Goal: Information Seeking & Learning: Learn about a topic

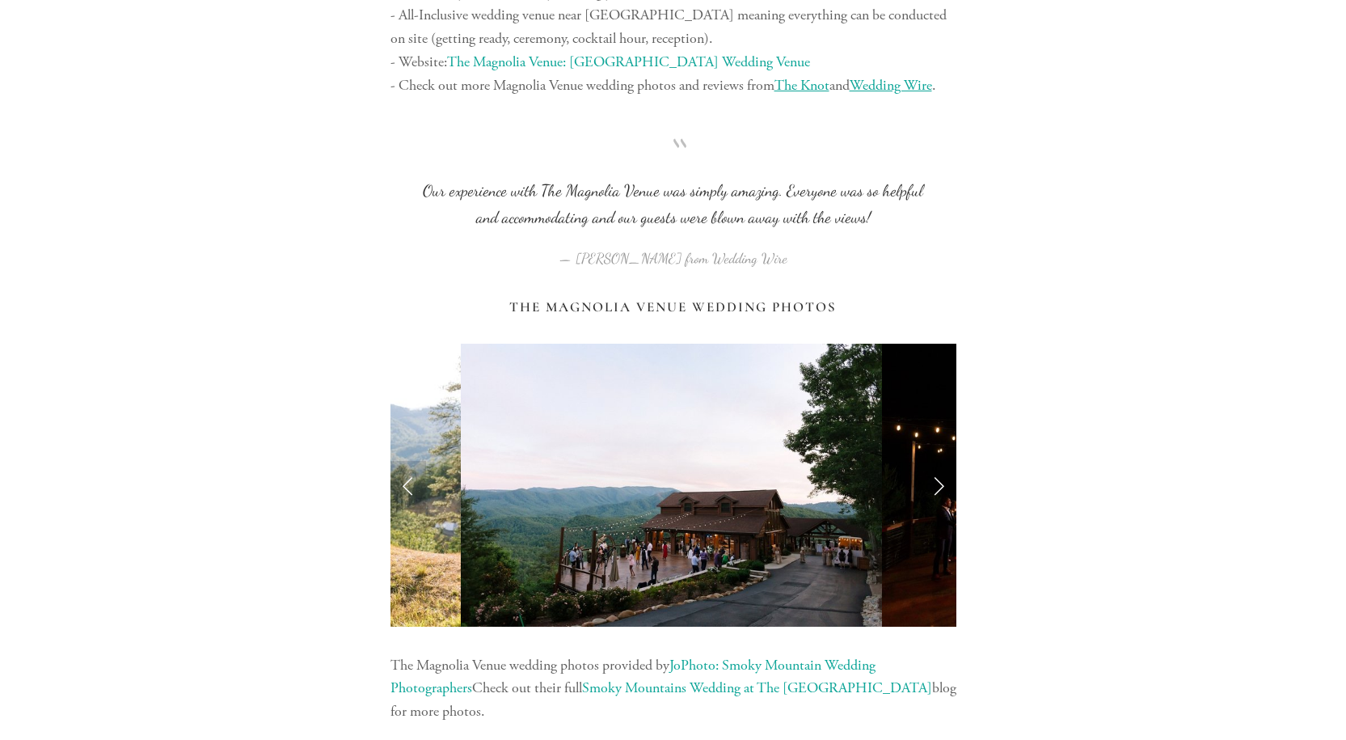
scroll to position [3153, 0]
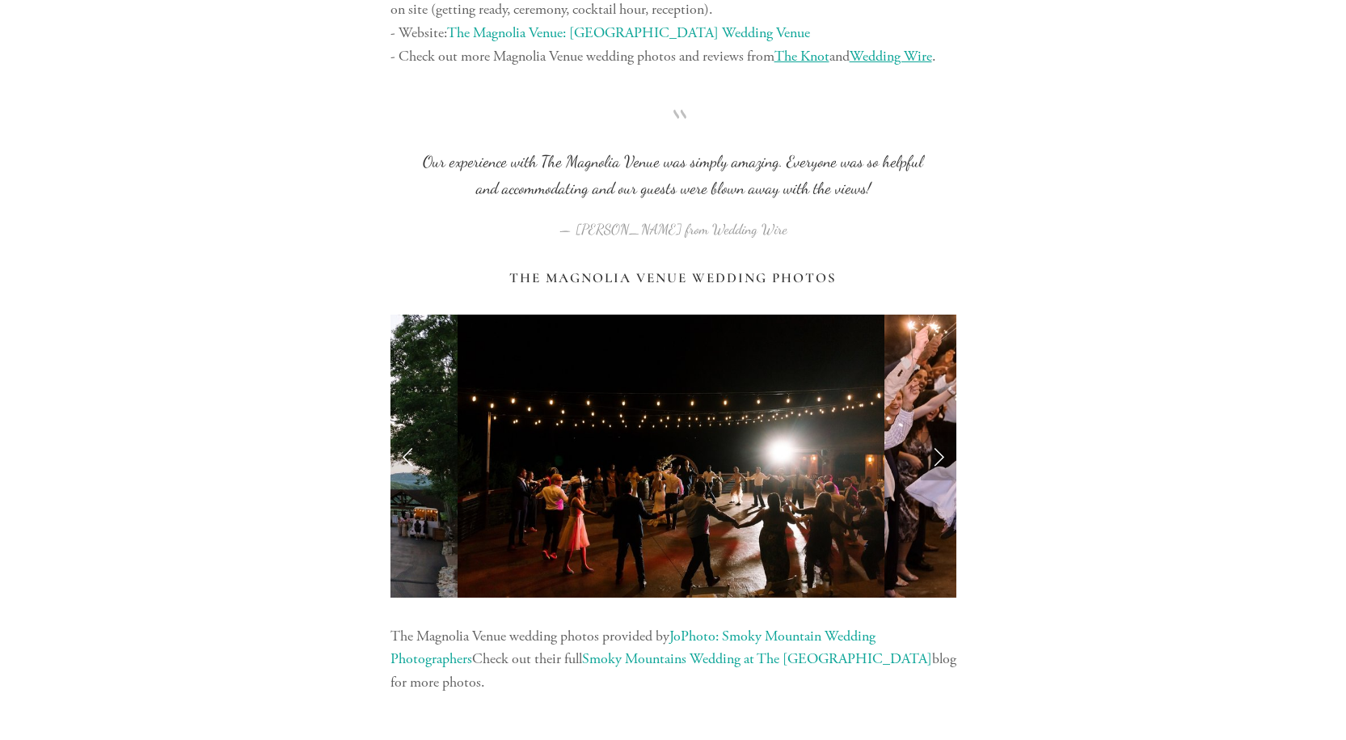
click at [937, 454] on link "Next Slide" at bounding box center [939, 456] width 36 height 49
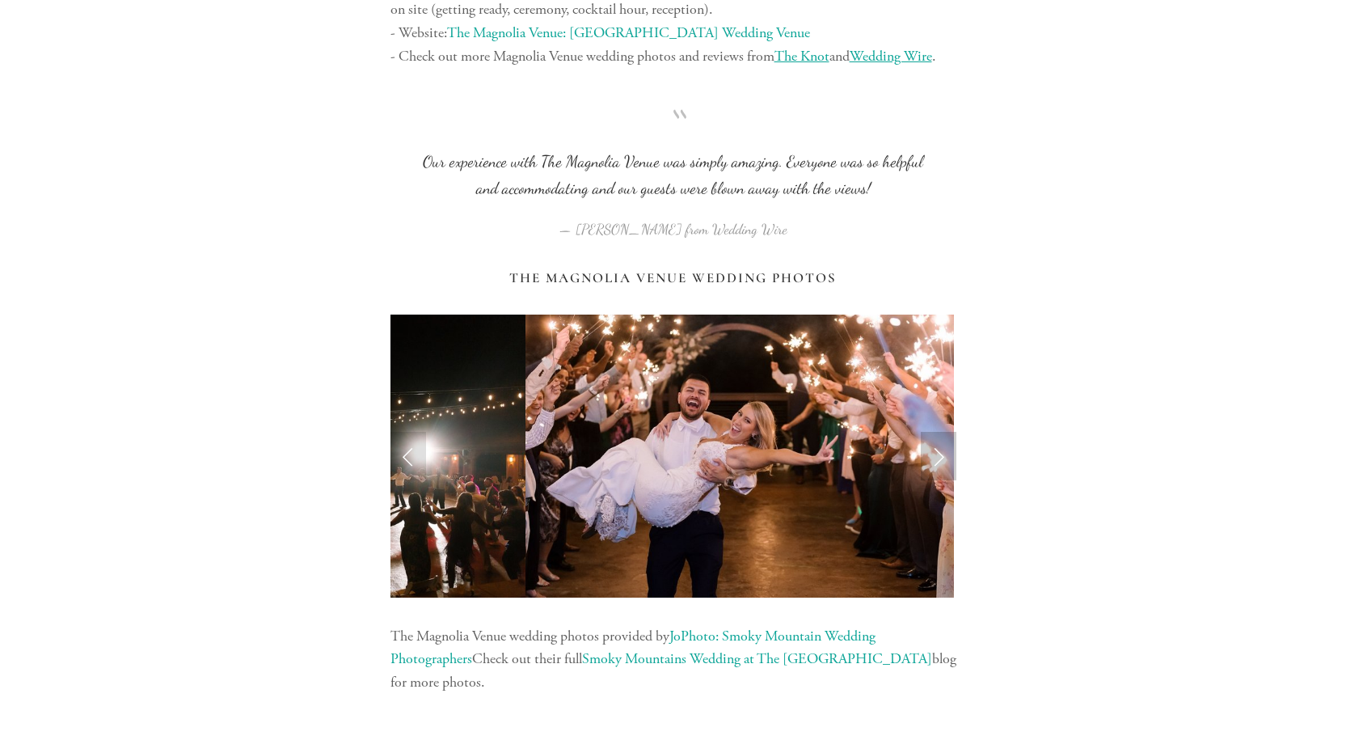
click at [937, 454] on link "Next Slide" at bounding box center [939, 456] width 36 height 49
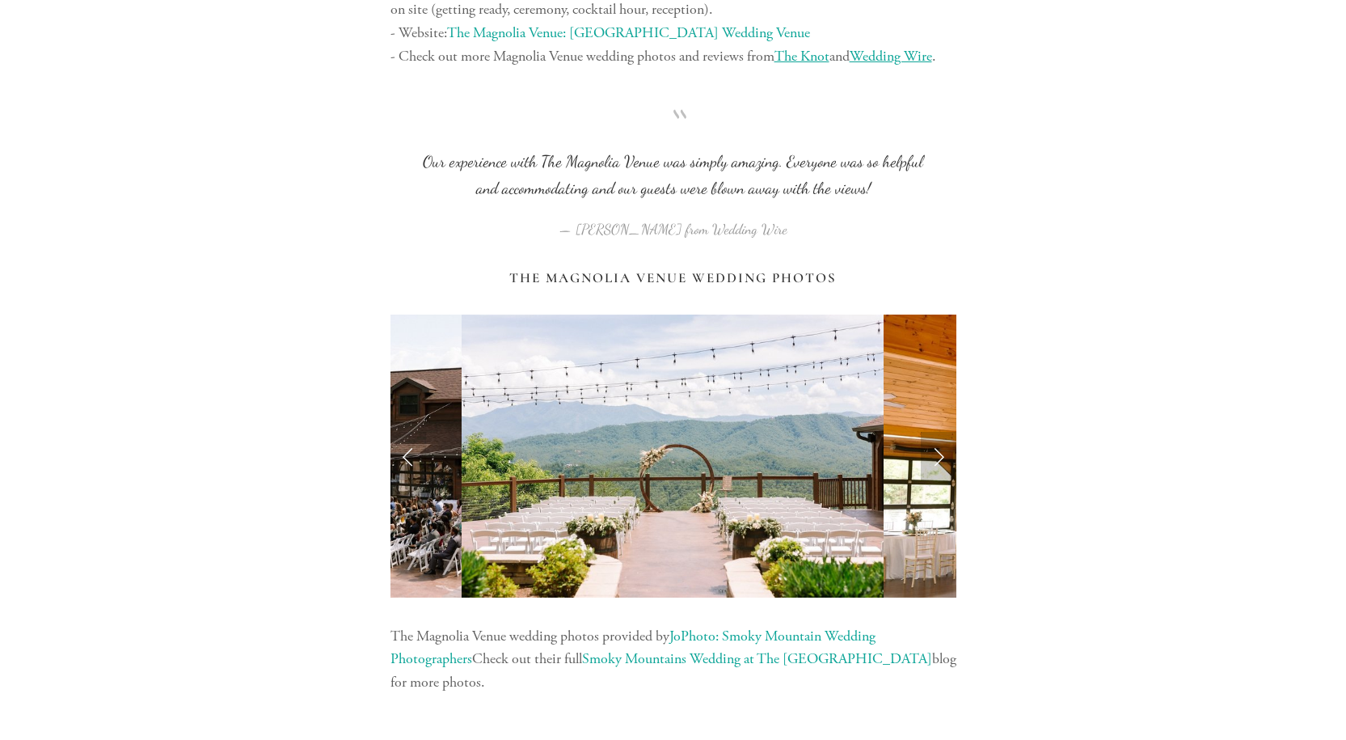
click at [937, 454] on link "Next Slide" at bounding box center [939, 456] width 36 height 49
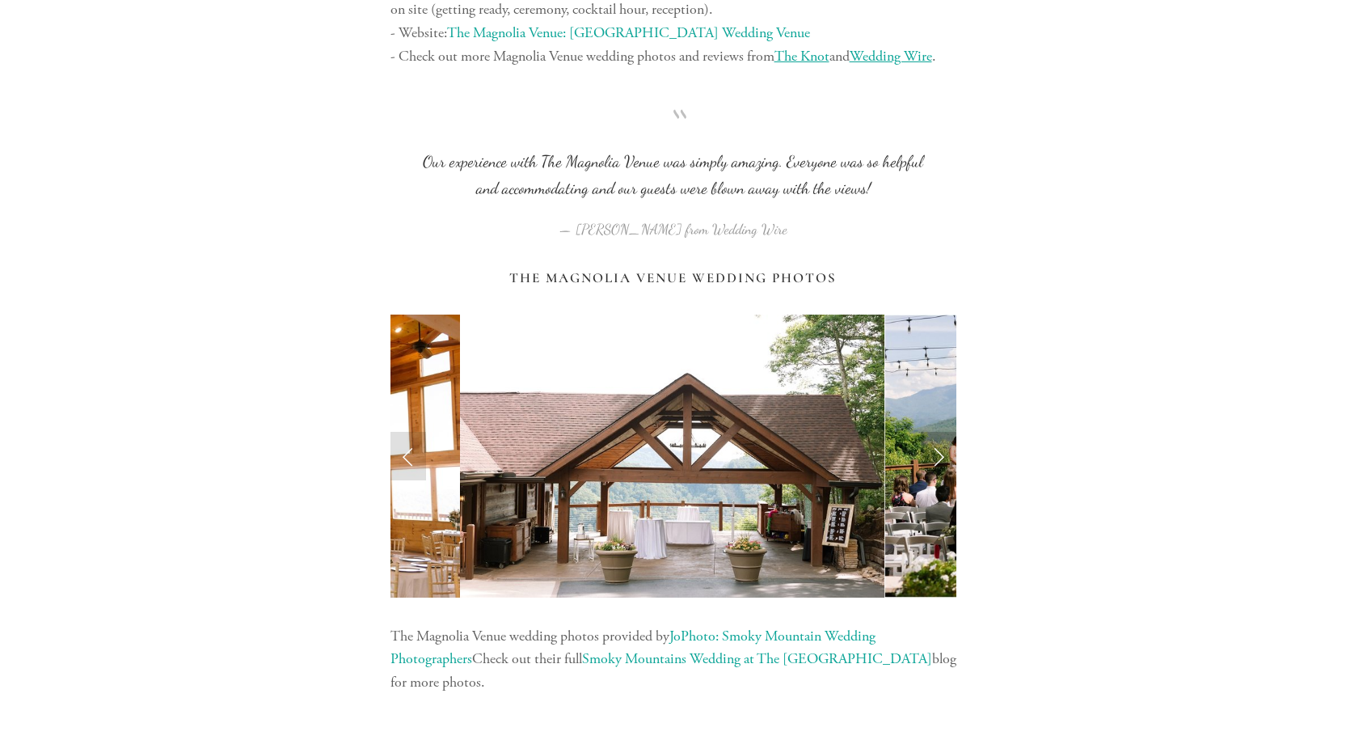
click at [937, 454] on link "Next Slide" at bounding box center [939, 456] width 36 height 49
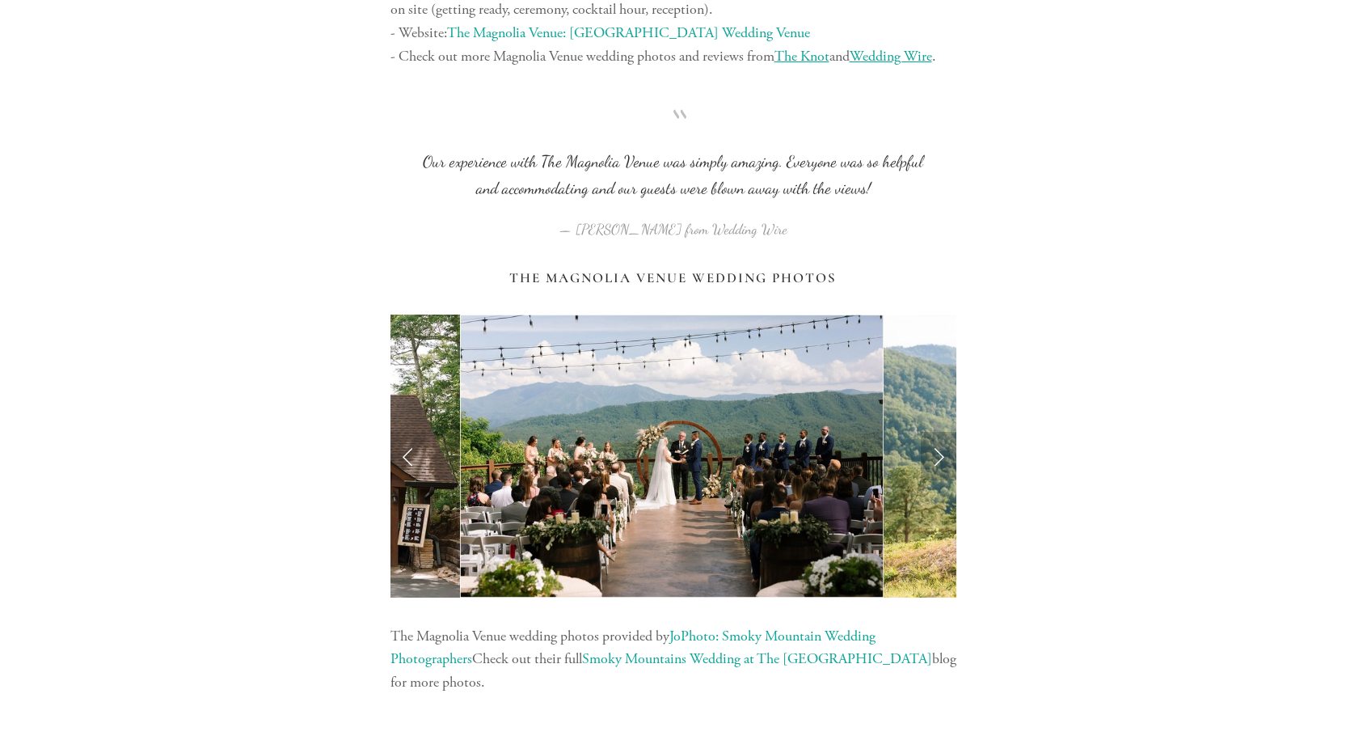
click at [937, 454] on link "Next Slide" at bounding box center [939, 456] width 36 height 49
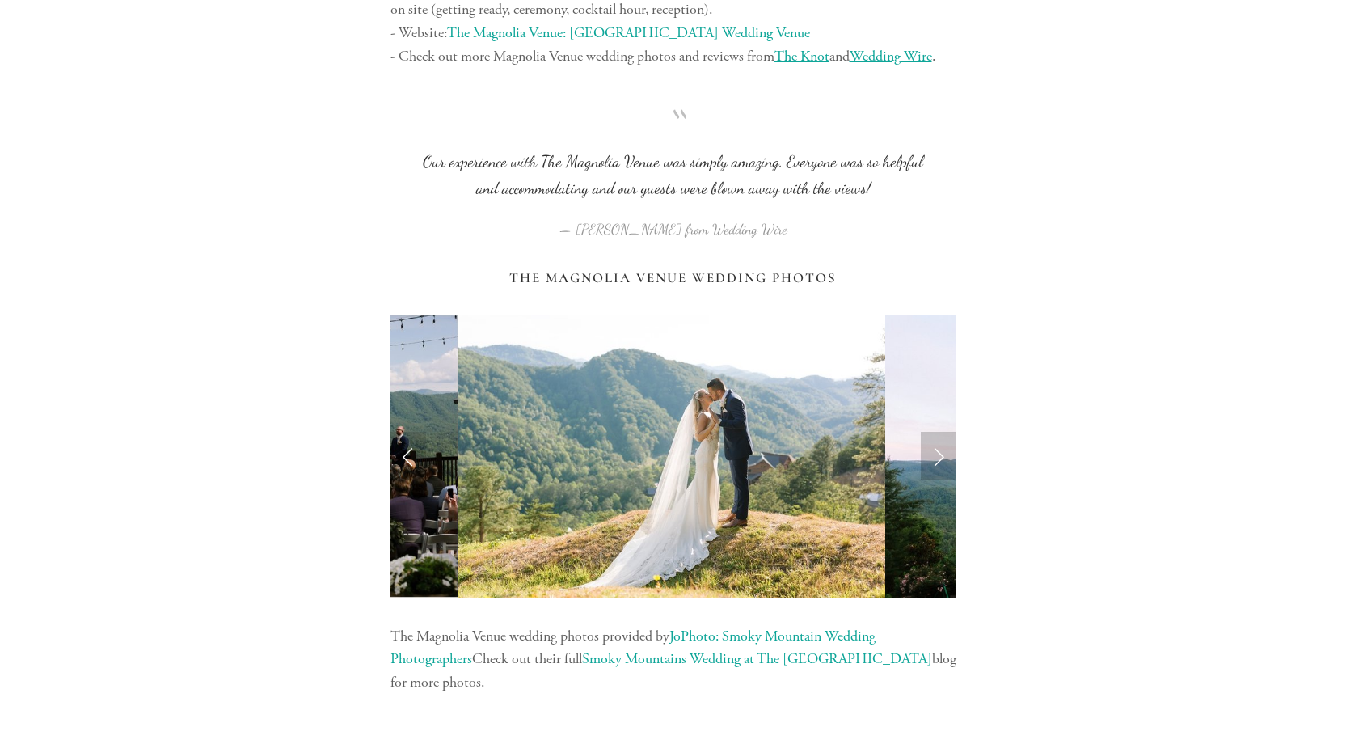
click at [937, 454] on link "Next Slide" at bounding box center [939, 456] width 36 height 49
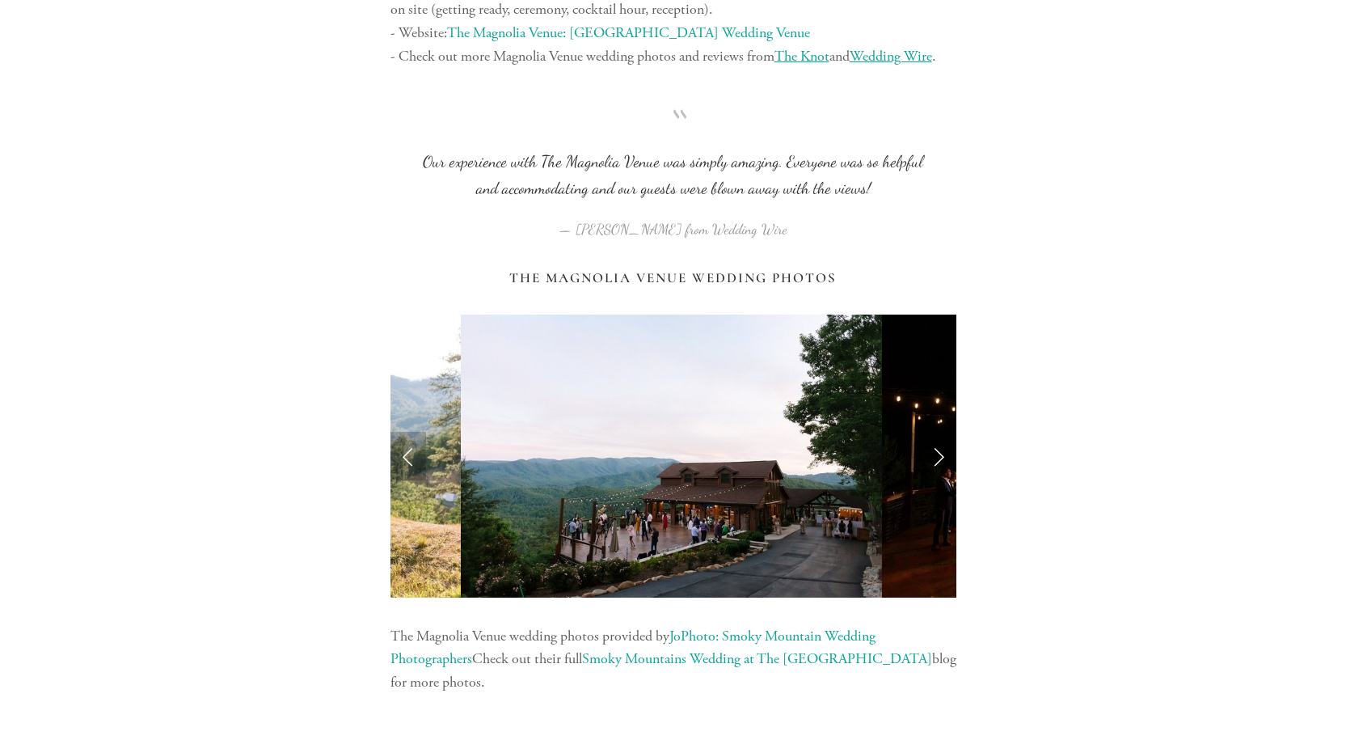
click at [416, 457] on link "Previous Slide" at bounding box center [408, 456] width 36 height 49
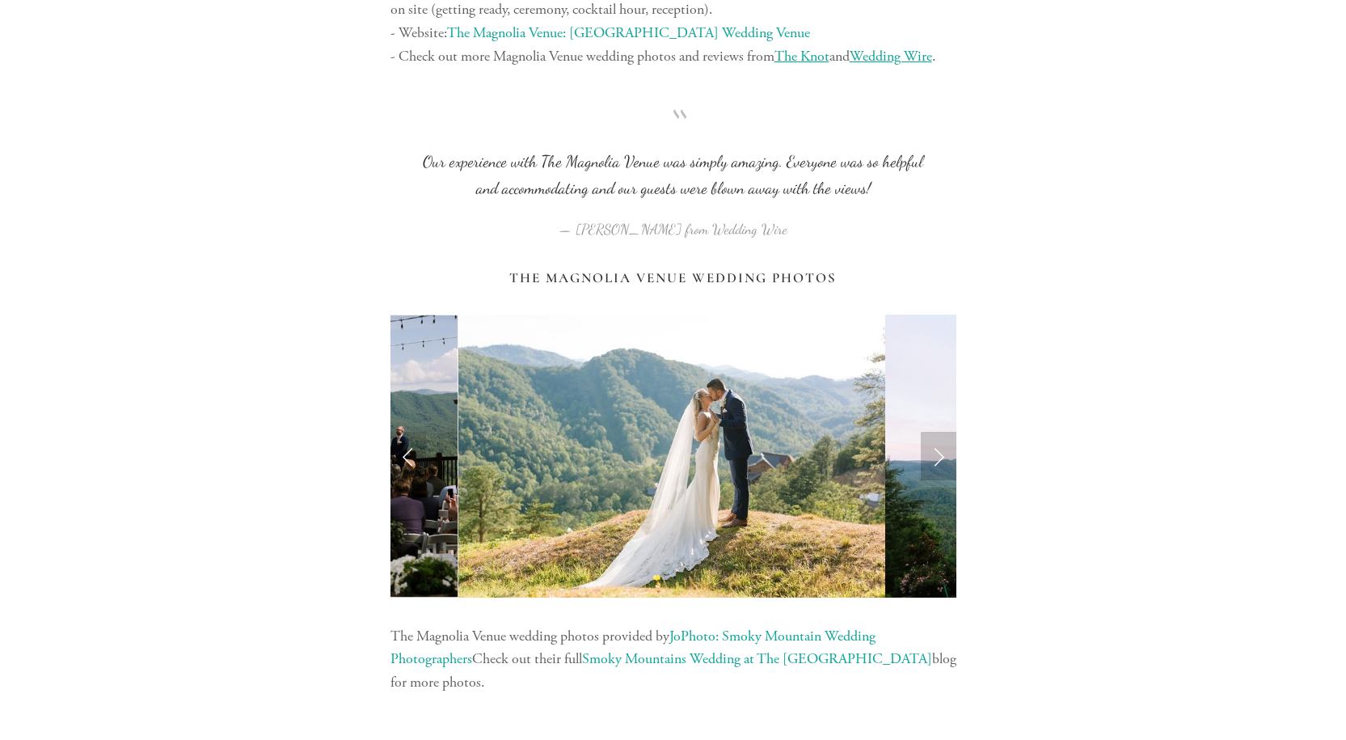
click at [941, 456] on link "Next Slide" at bounding box center [939, 456] width 36 height 49
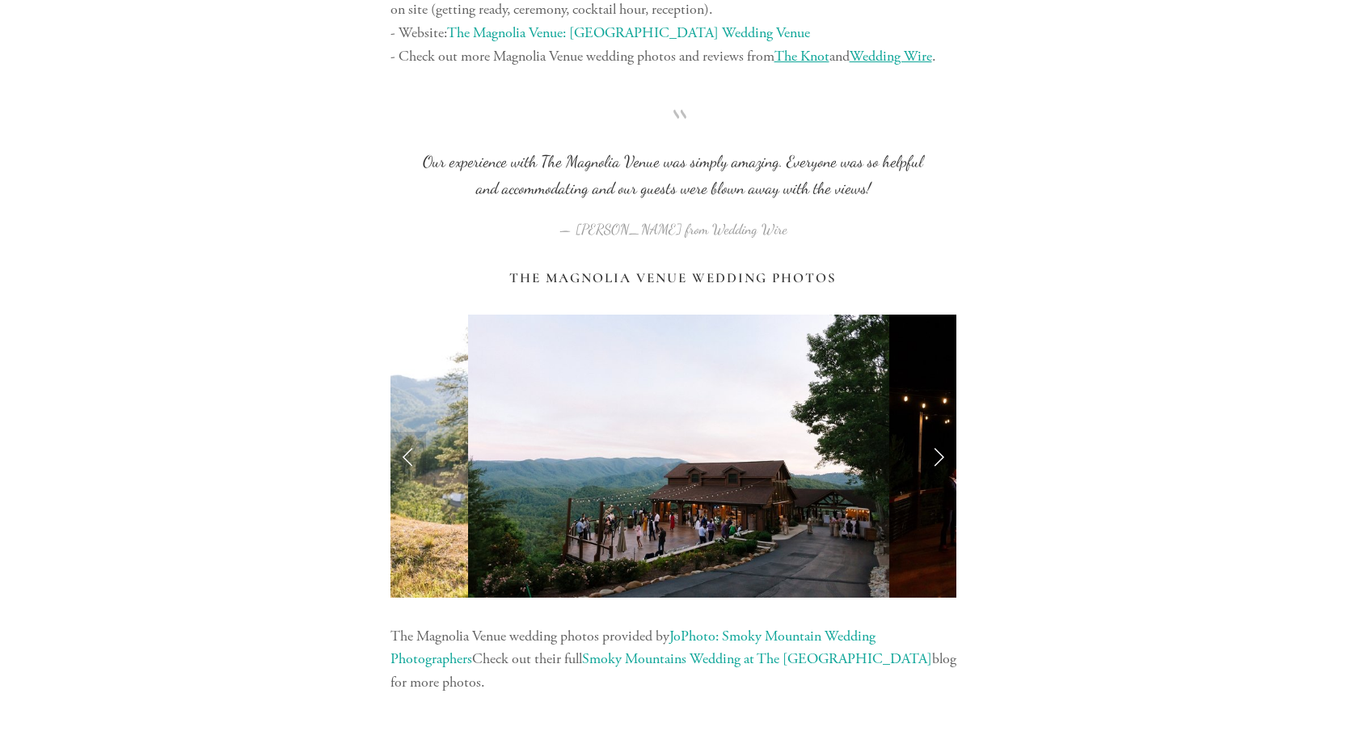
click at [941, 456] on link "Next Slide" at bounding box center [939, 456] width 36 height 49
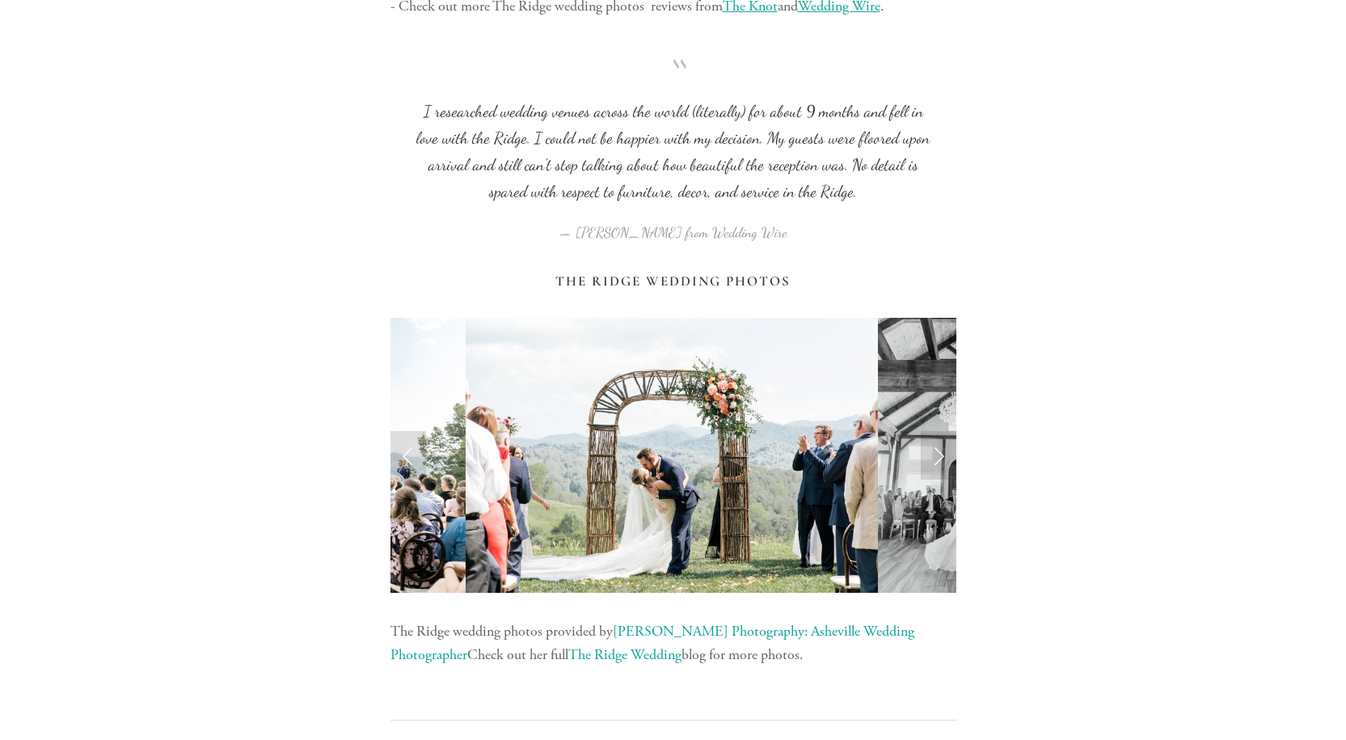
scroll to position [5012, 0]
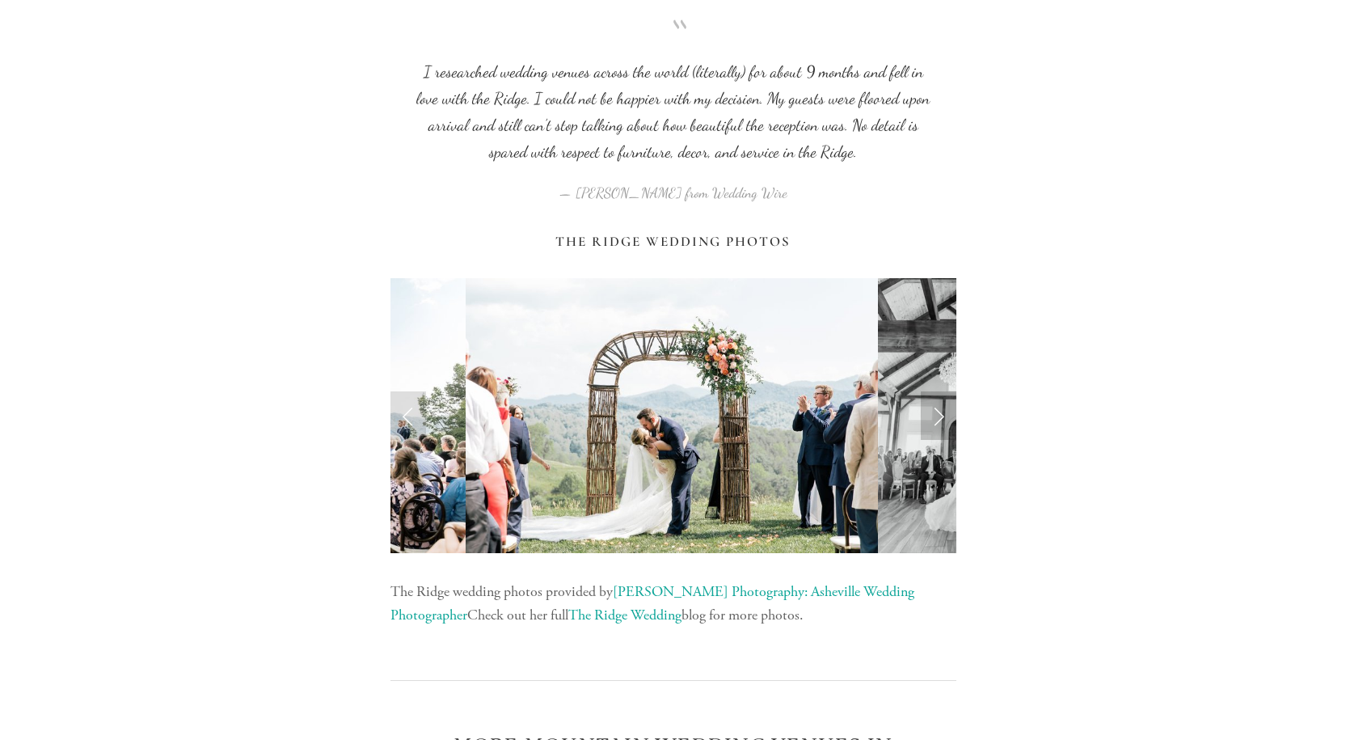
click at [940, 414] on link "Next Slide" at bounding box center [939, 415] width 36 height 49
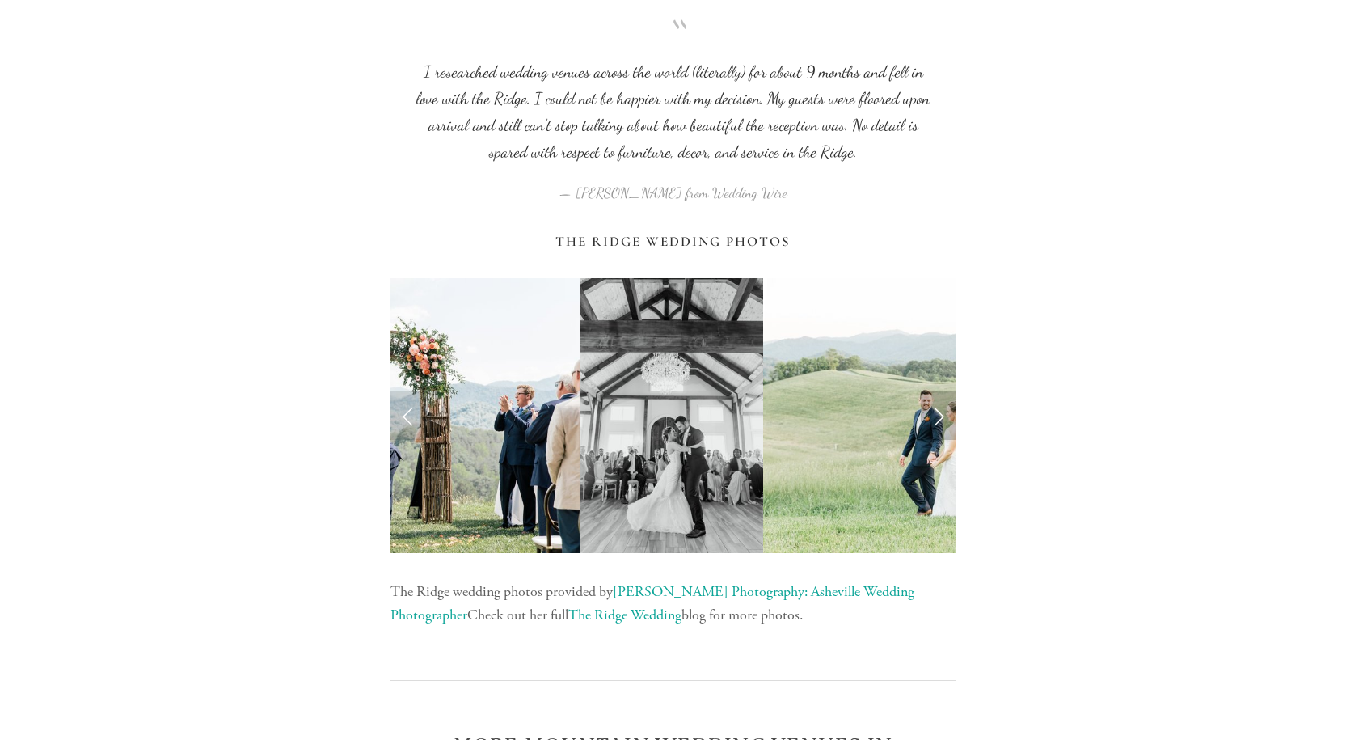
click at [940, 414] on link "Next Slide" at bounding box center [939, 415] width 36 height 49
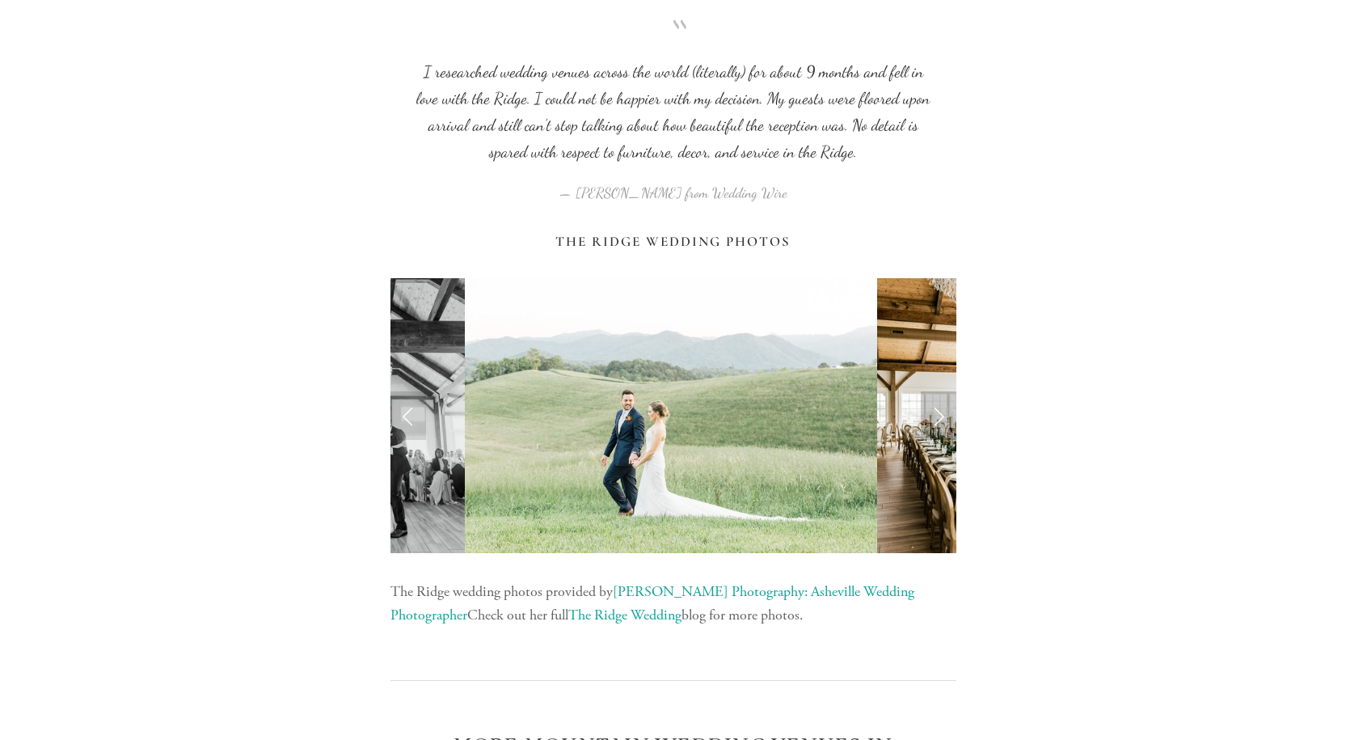
click at [940, 414] on link "Next Slide" at bounding box center [939, 415] width 36 height 49
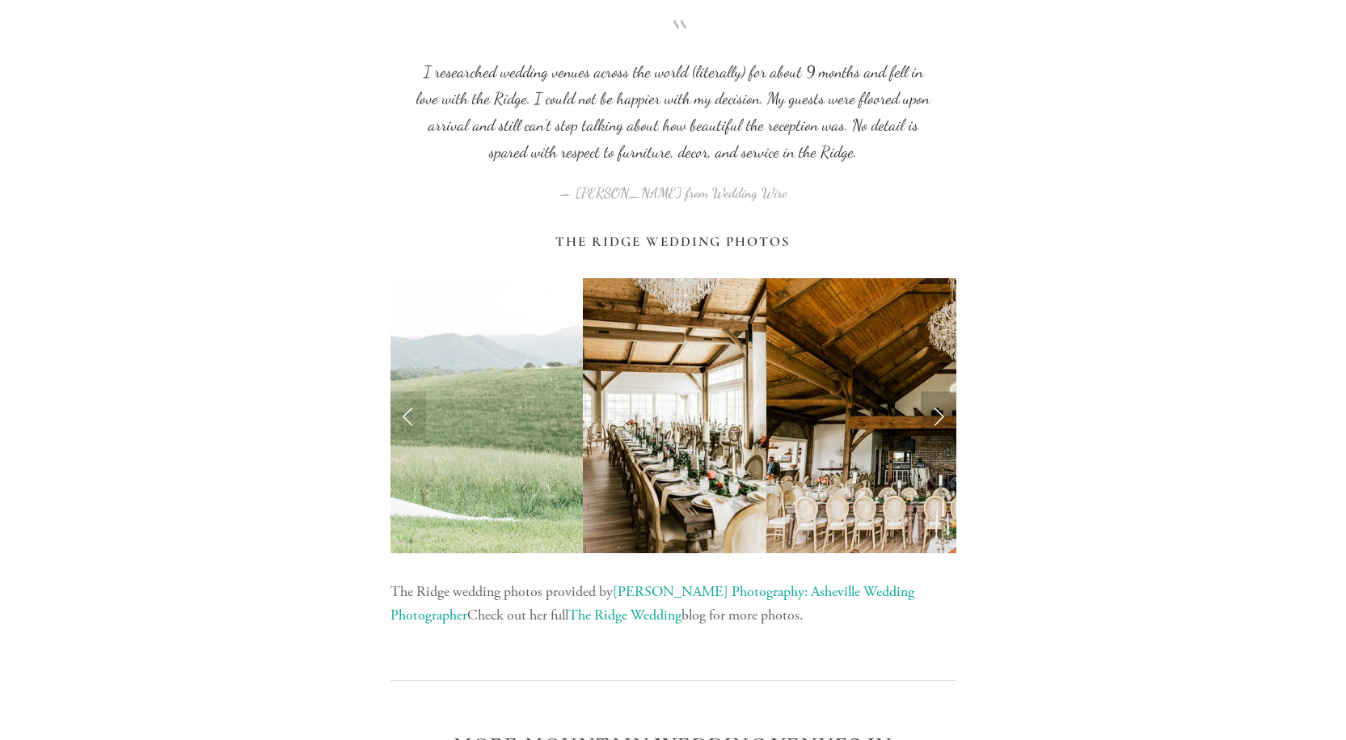
click at [940, 414] on link "Next Slide" at bounding box center [939, 415] width 36 height 49
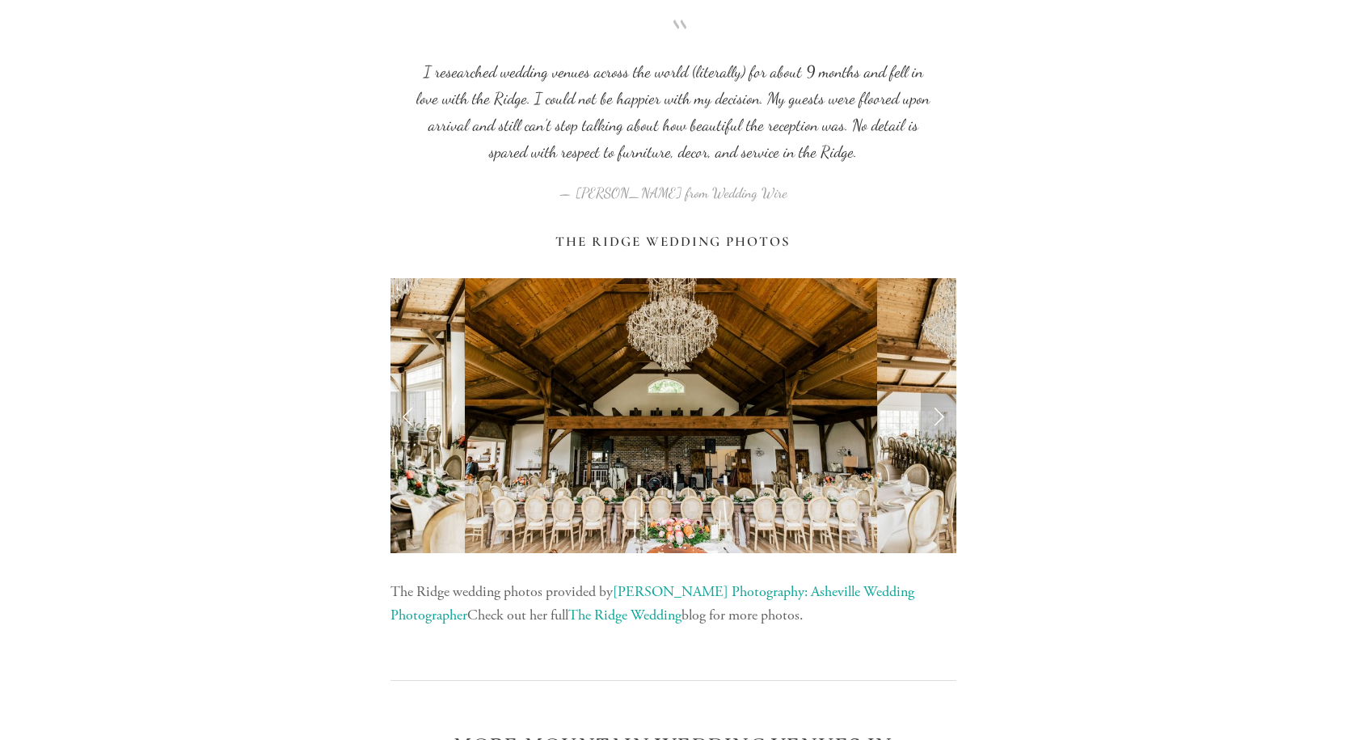
click at [940, 414] on link "Next Slide" at bounding box center [939, 415] width 36 height 49
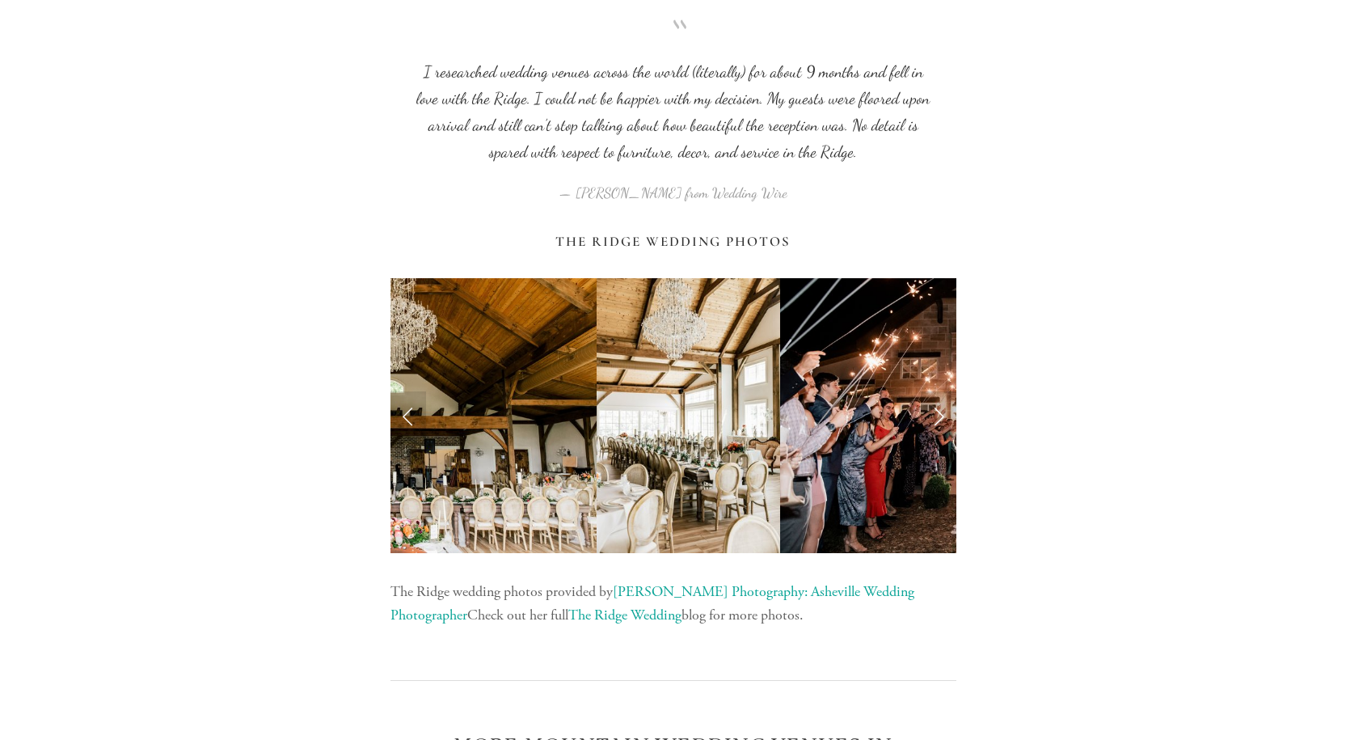
click at [940, 414] on link "Next Slide" at bounding box center [939, 415] width 36 height 49
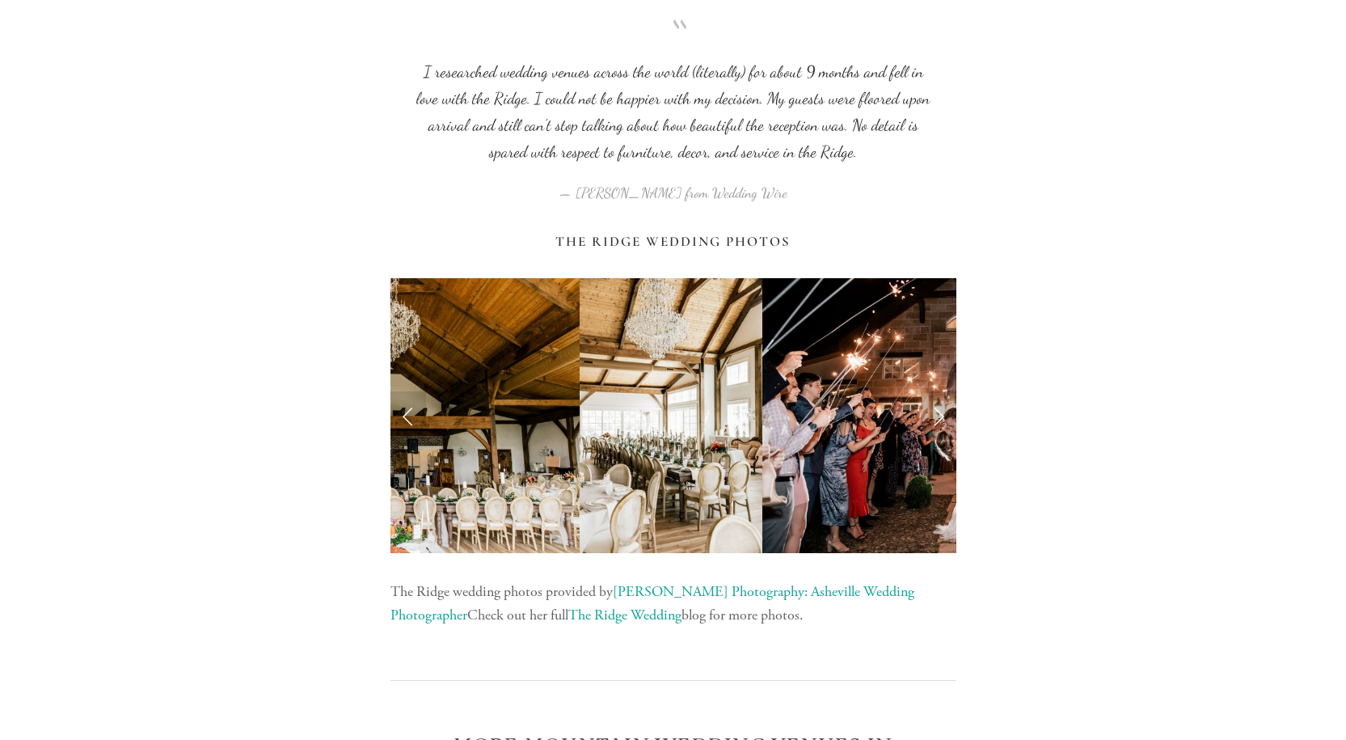
click at [940, 414] on link "Next Slide" at bounding box center [939, 415] width 36 height 49
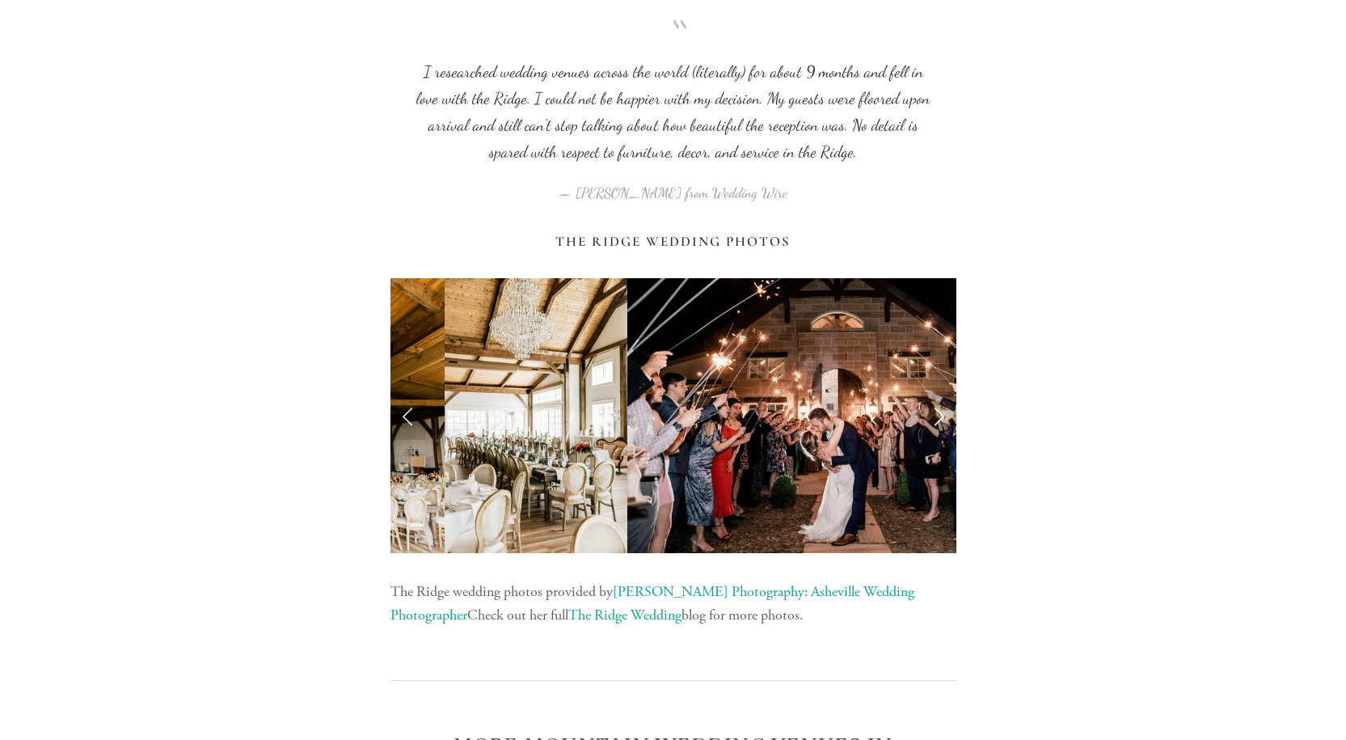
click at [940, 414] on link "Next Slide" at bounding box center [939, 415] width 36 height 49
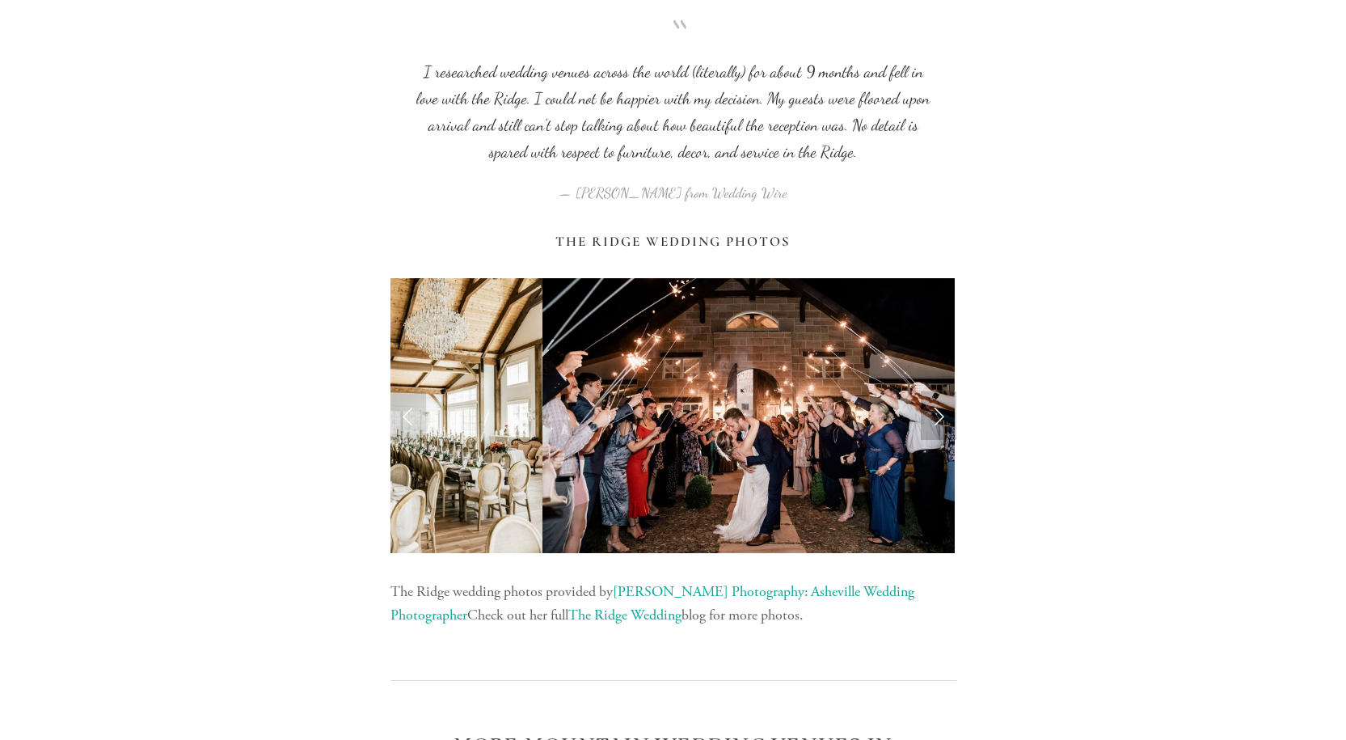
click at [940, 414] on link "Next Slide" at bounding box center [939, 415] width 36 height 49
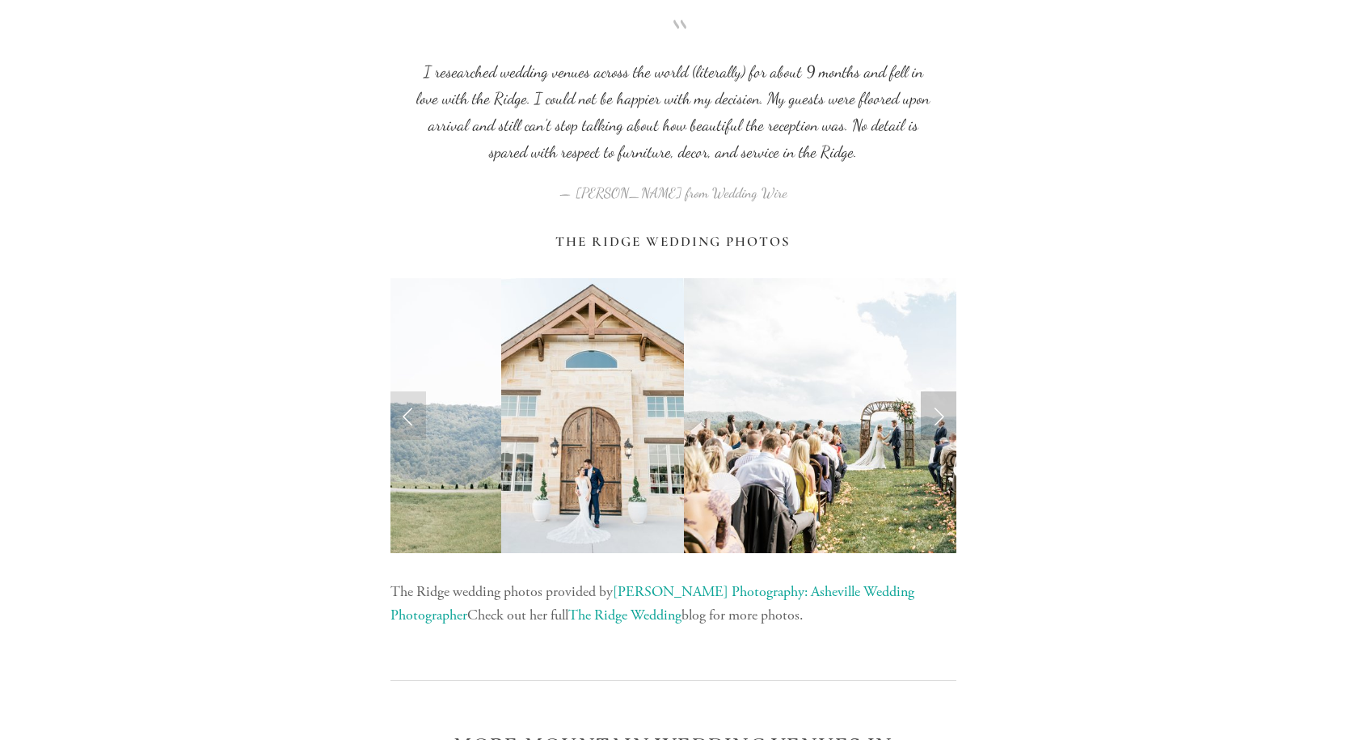
click at [940, 414] on link "Next Slide" at bounding box center [939, 415] width 36 height 49
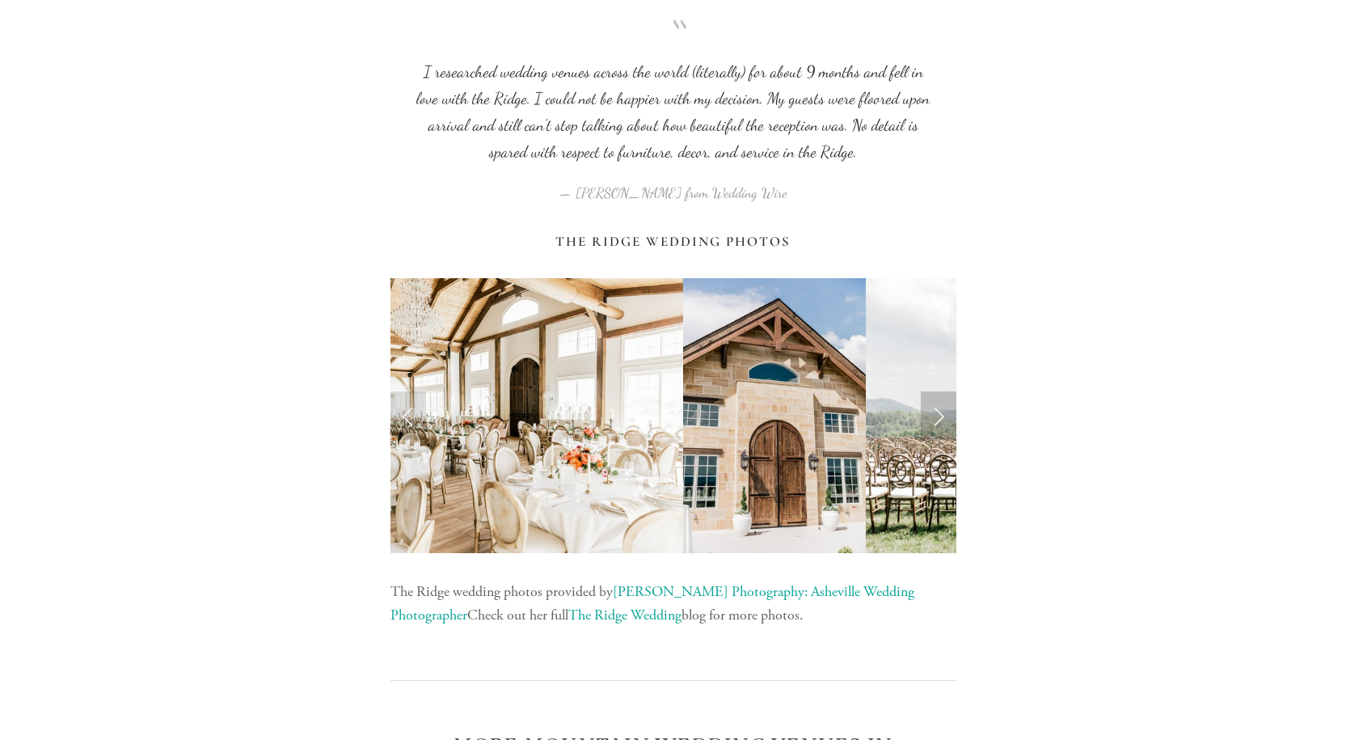
click at [940, 414] on link "Next Slide" at bounding box center [939, 415] width 36 height 49
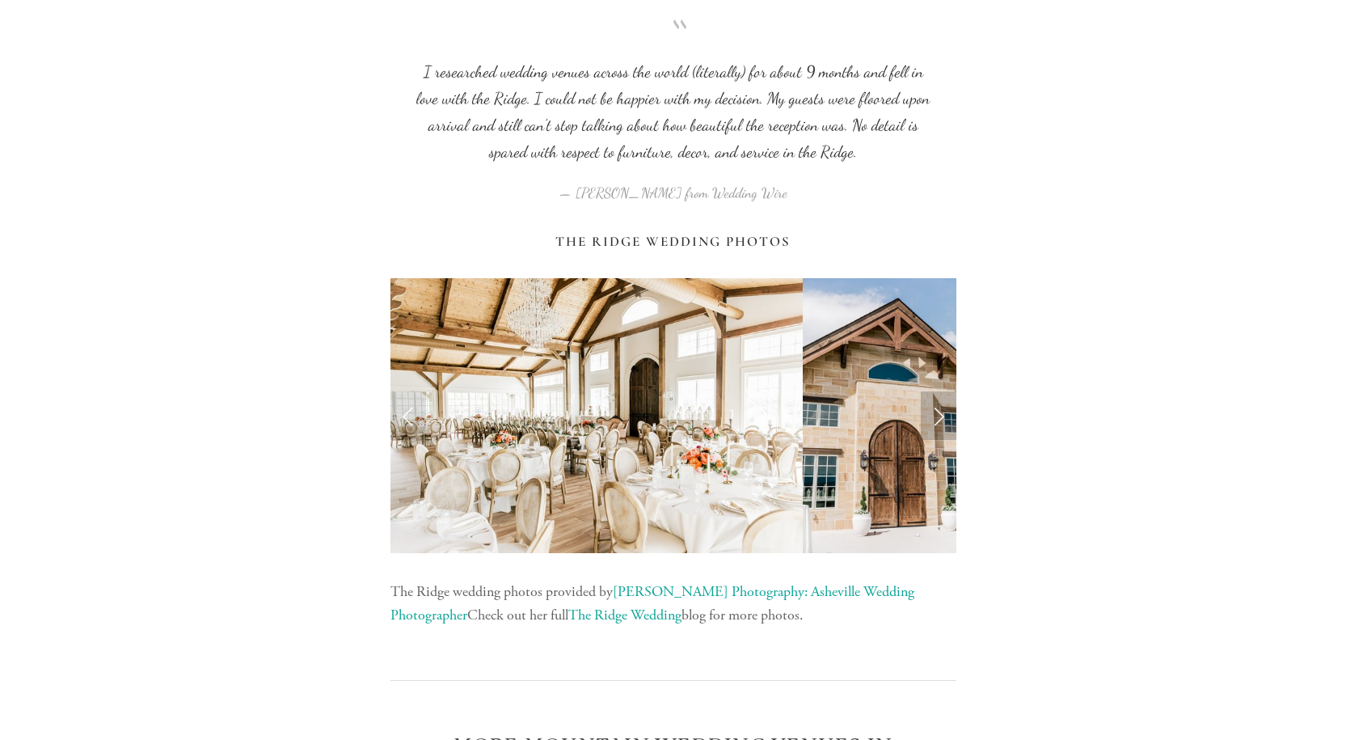
click at [935, 416] on link "Next Slide" at bounding box center [939, 415] width 36 height 49
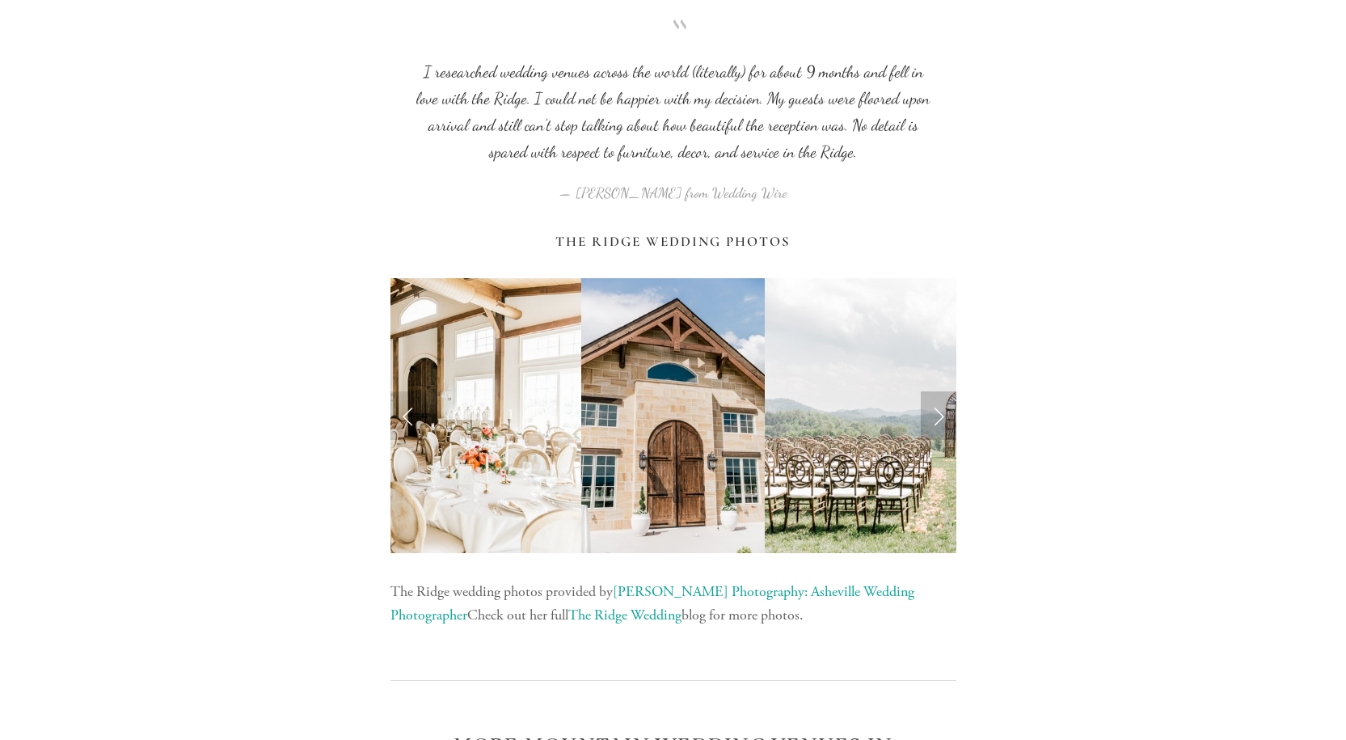
click at [936, 416] on link "Next Slide" at bounding box center [939, 415] width 36 height 49
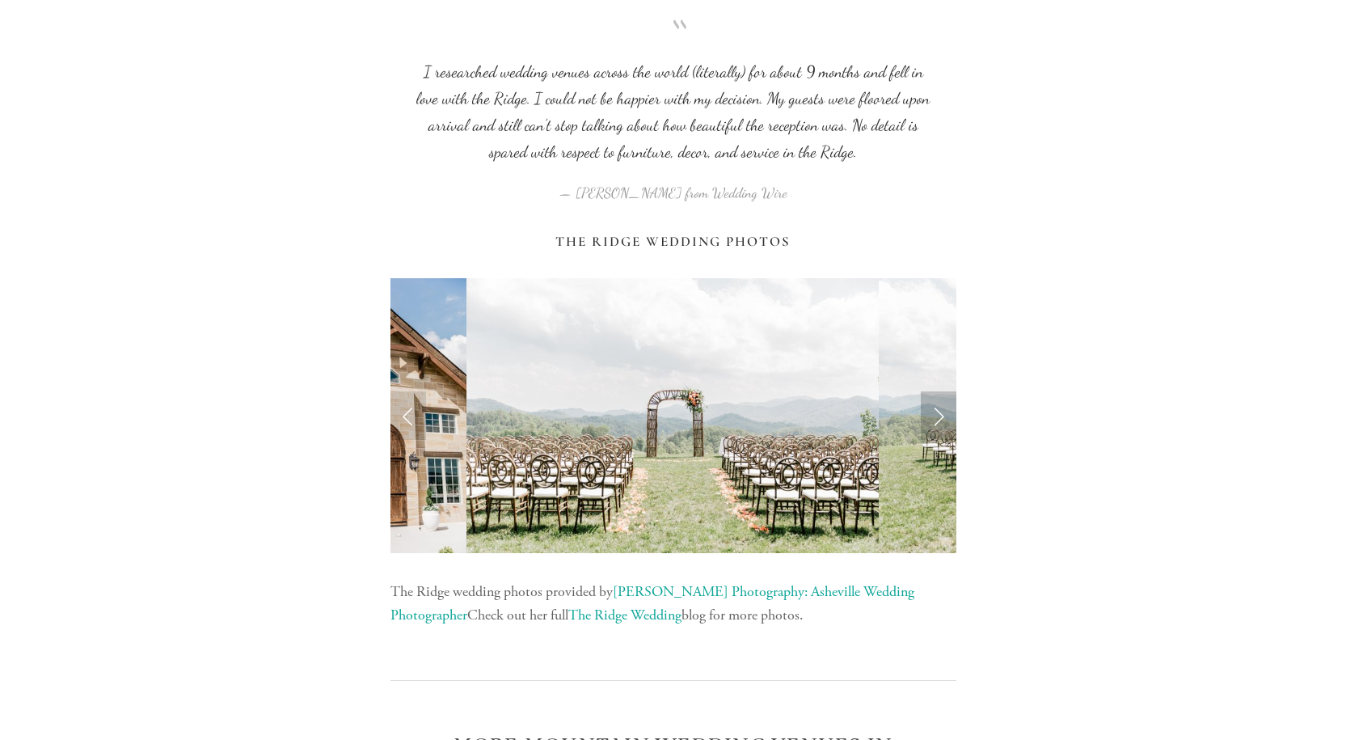
click at [936, 416] on link "Next Slide" at bounding box center [939, 415] width 36 height 49
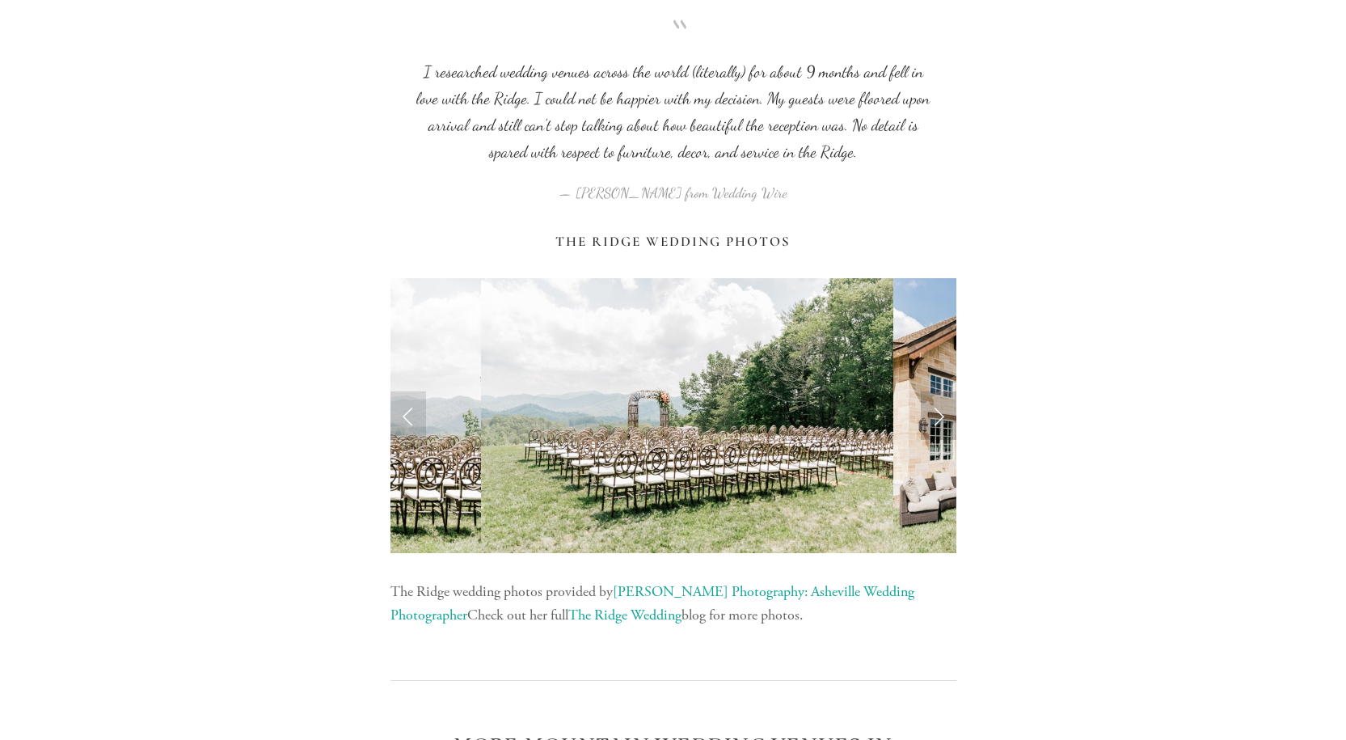
click at [936, 416] on link "Next Slide" at bounding box center [939, 415] width 36 height 49
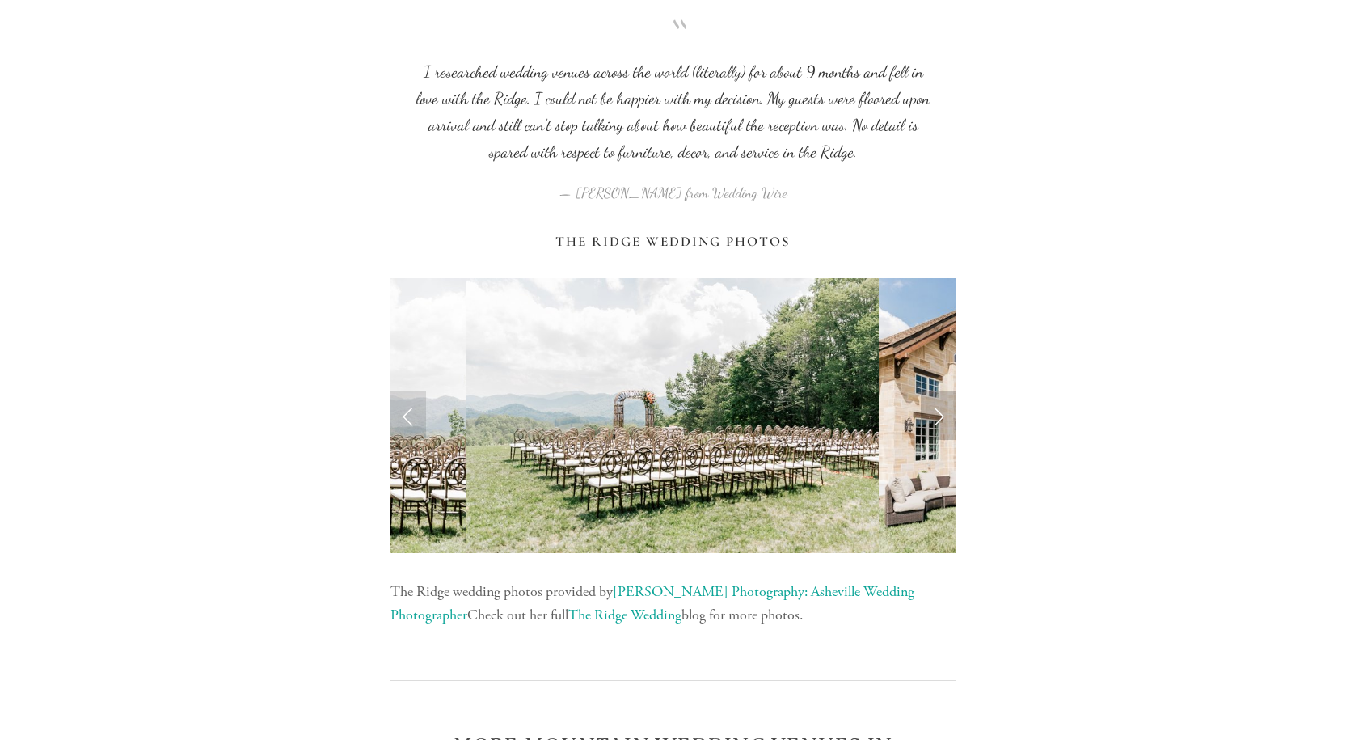
click at [936, 416] on link "Next Slide" at bounding box center [939, 415] width 36 height 49
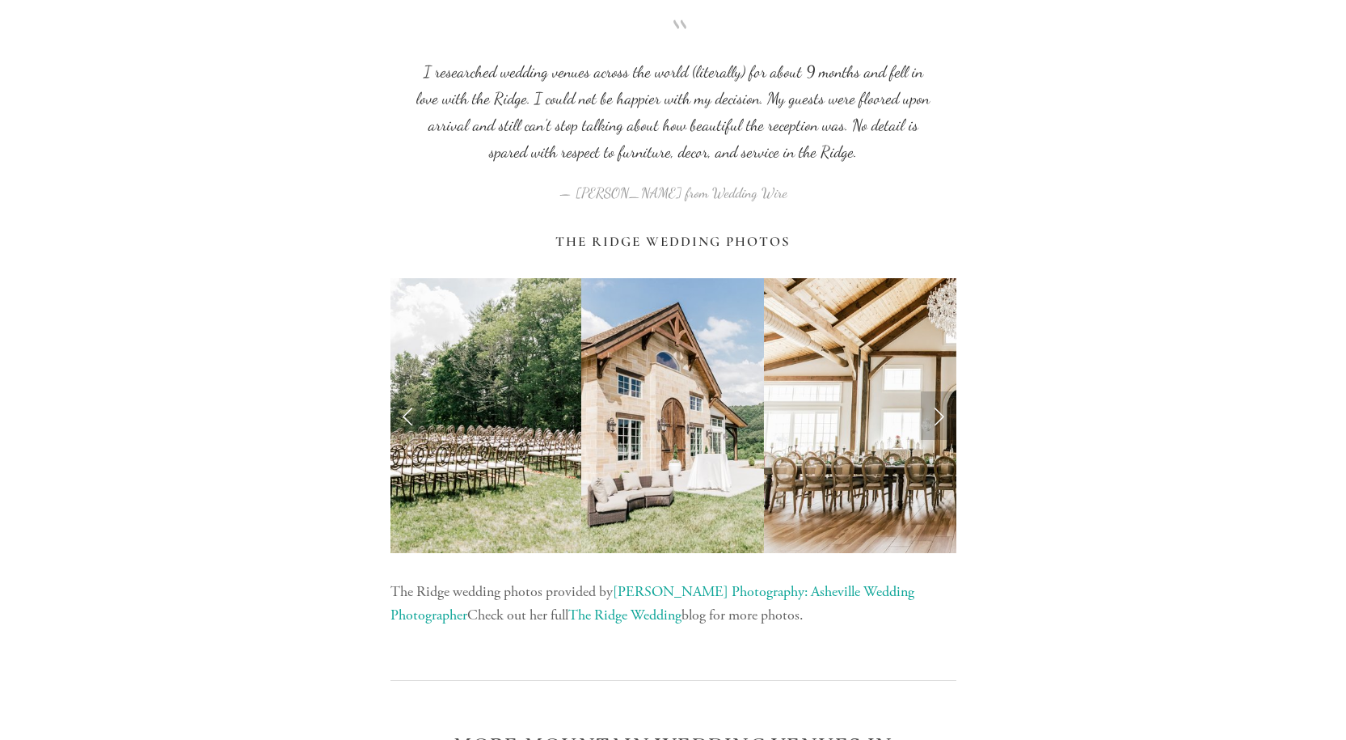
click at [936, 416] on link "Next Slide" at bounding box center [939, 415] width 36 height 49
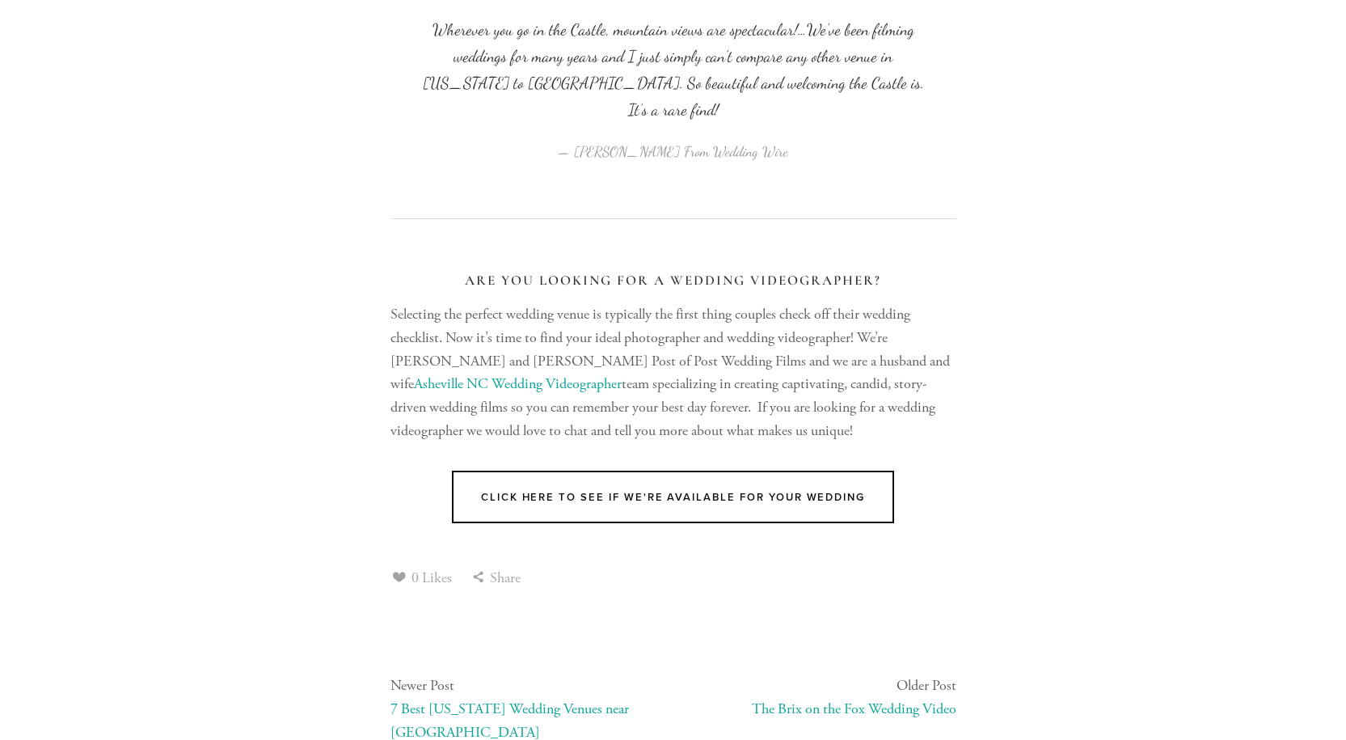
scroll to position [9818, 0]
